Goal: Transaction & Acquisition: Download file/media

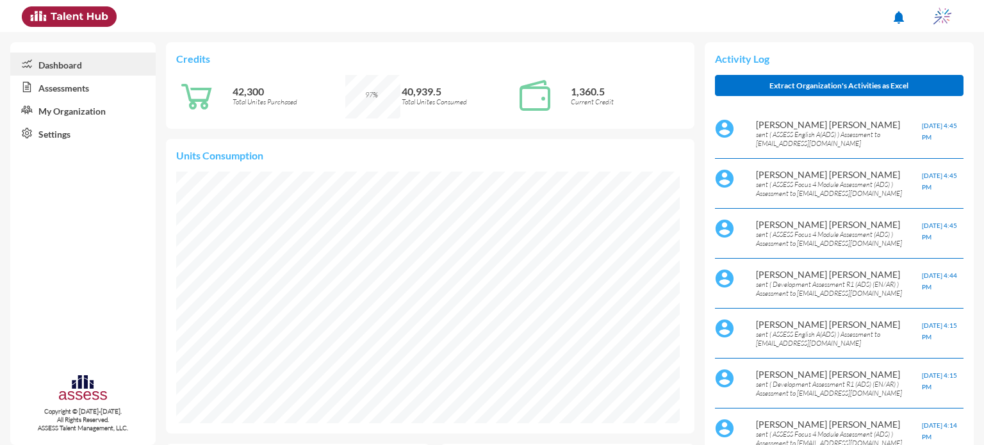
scroll to position [113, 241]
click at [72, 92] on link "Assessments" at bounding box center [82, 87] width 145 height 23
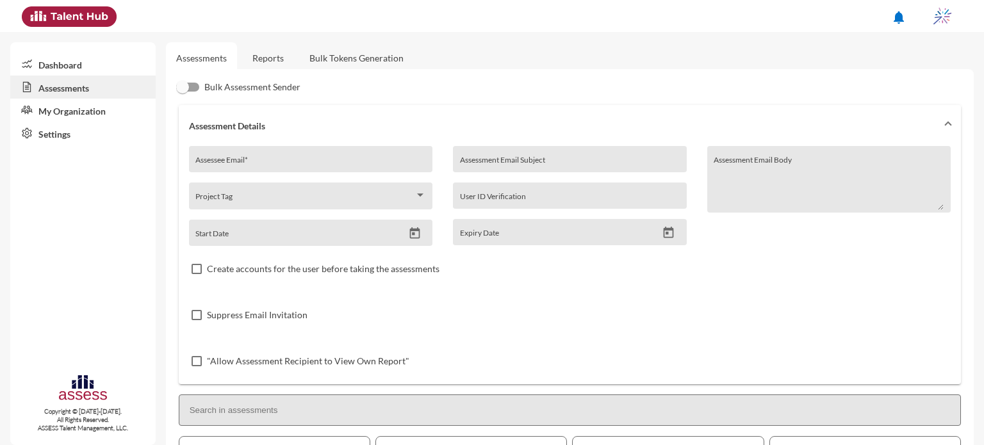
click at [267, 65] on link "Reports" at bounding box center [268, 57] width 52 height 31
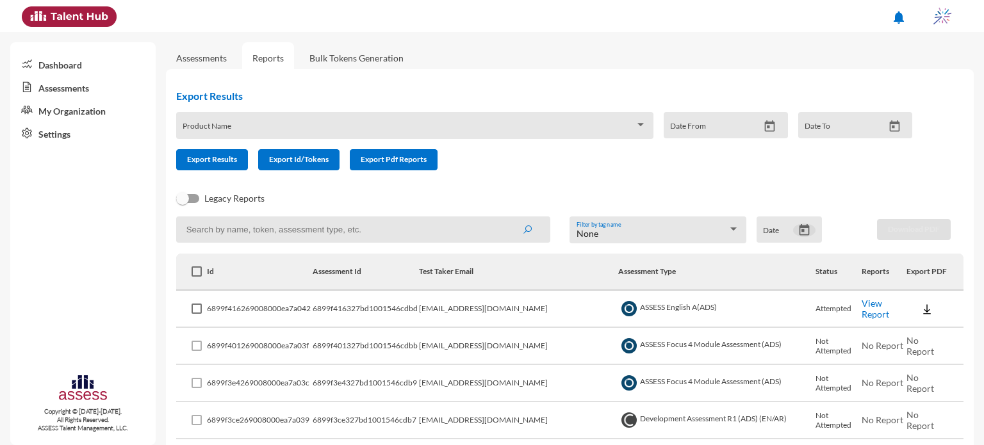
click at [800, 230] on icon "Open calendar" at bounding box center [804, 230] width 13 height 13
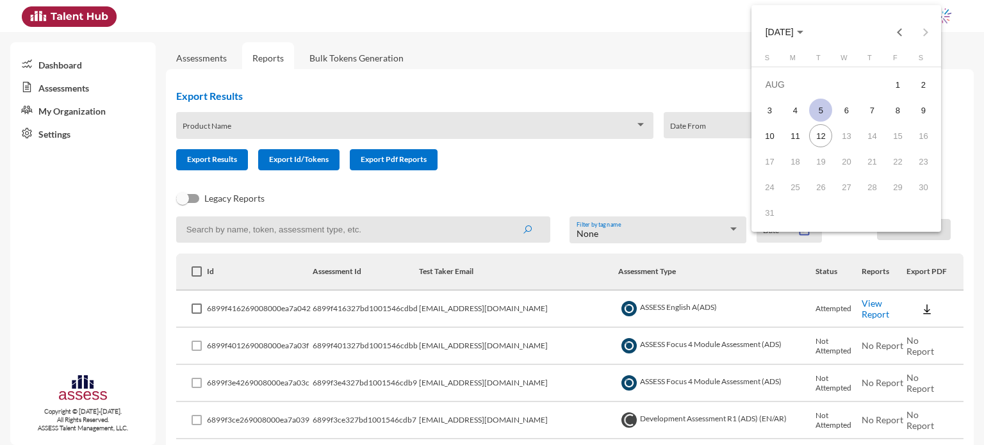
click at [827, 105] on div "5" at bounding box center [820, 110] width 23 height 23
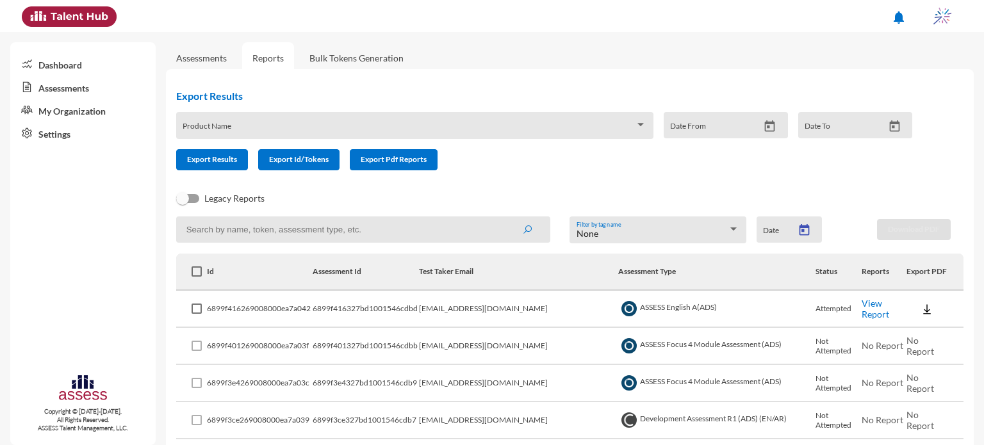
type input "[DATE]"
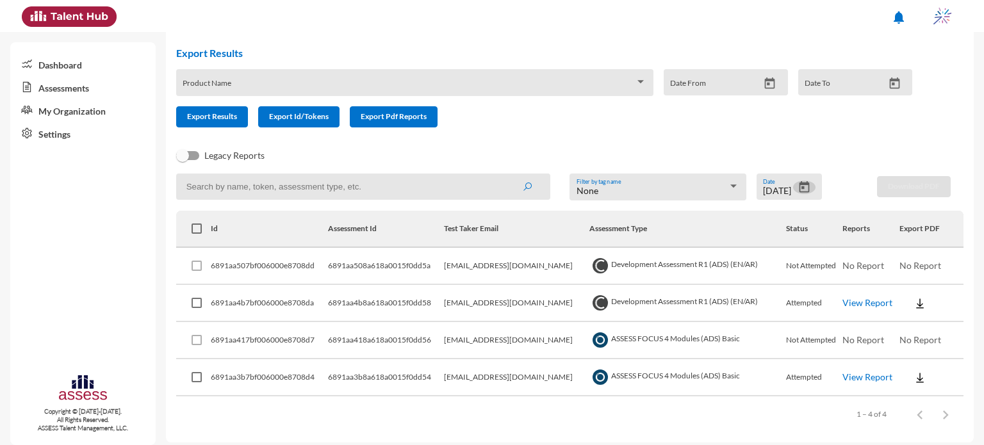
scroll to position [50, 0]
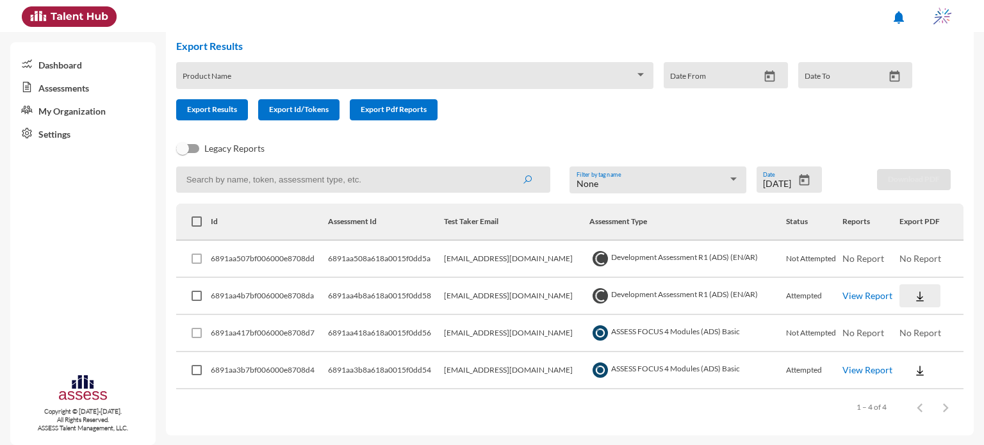
click at [923, 298] on button at bounding box center [920, 296] width 41 height 23
click at [930, 325] on button "OCM / EN" at bounding box center [940, 320] width 88 height 24
click at [918, 371] on img at bounding box center [920, 371] width 13 height 13
click at [927, 397] on button "EN" at bounding box center [932, 394] width 72 height 24
